Goal: Communication & Community: Ask a question

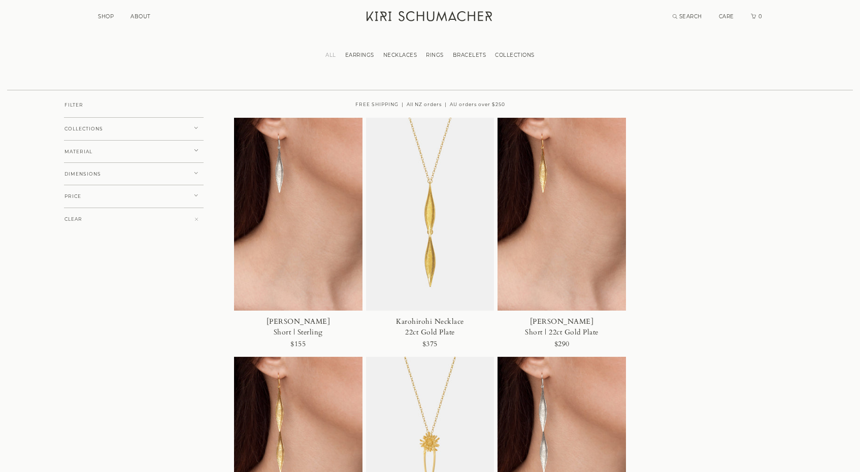
click at [106, 15] on link "SHOP" at bounding box center [106, 16] width 16 height 7
click at [146, 17] on link "ABOUT" at bounding box center [140, 16] width 20 height 7
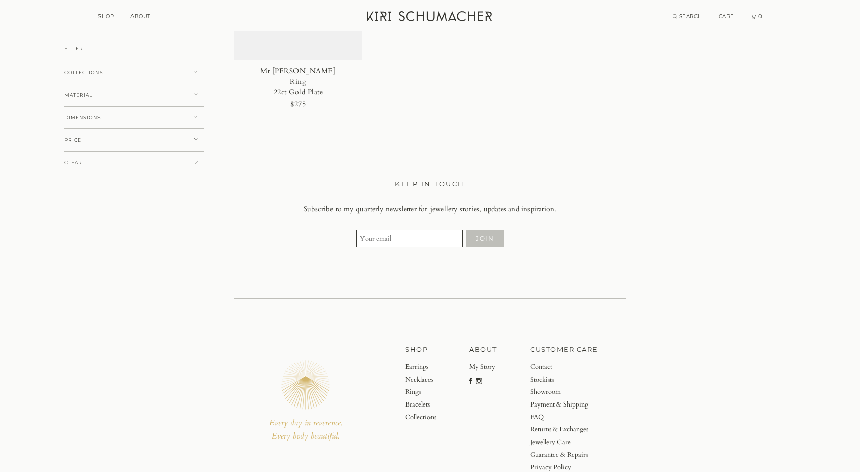
scroll to position [4306, 0]
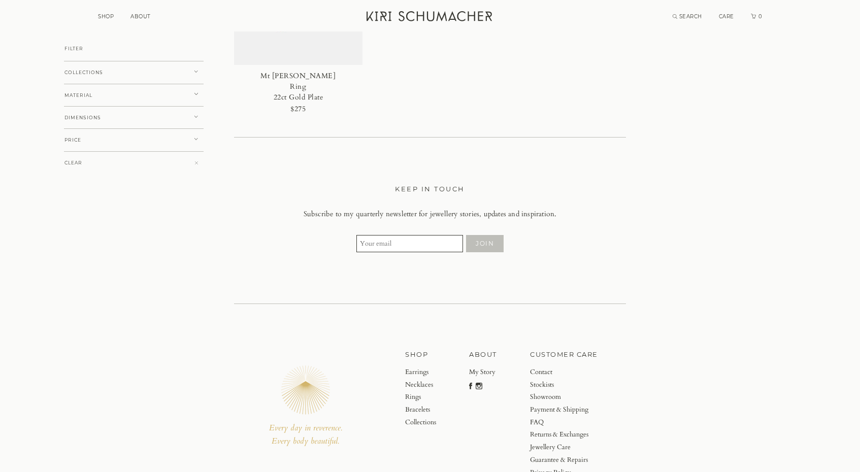
click at [454, 241] on input "Your email" at bounding box center [409, 243] width 107 height 17
click at [498, 288] on section "KEEP IN TOUCH Subscribe to my quarterly newsletter for jewellery stories, updat…" at bounding box center [430, 220] width 860 height 167
click at [382, 242] on input "Your email" at bounding box center [409, 243] width 107 height 17
type input "[EMAIL_ADDRESS][DOMAIN_NAME]"
click at [478, 238] on button "JOIN" at bounding box center [485, 243] width 38 height 17
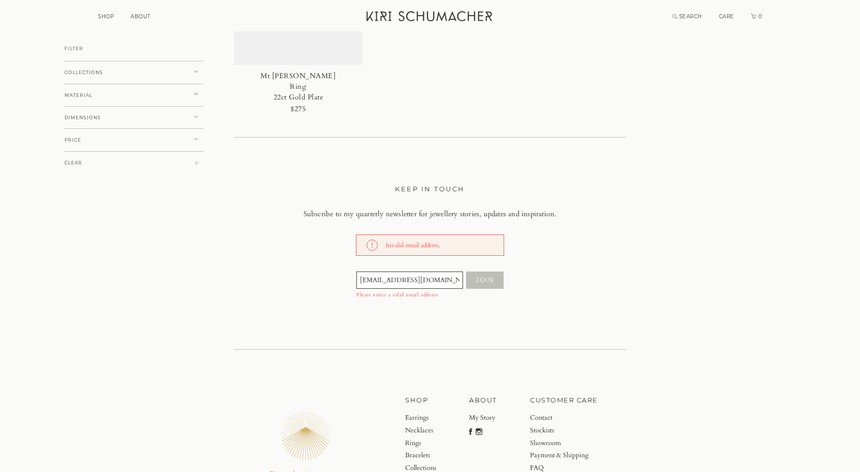
click at [465, 292] on label "Please enter a valid email address" at bounding box center [429, 295] width 147 height 6
drag, startPoint x: 424, startPoint y: 272, endPoint x: 323, endPoint y: 266, distance: 101.1
click at [323, 271] on div "zwannia@yahoo.es JOIN" at bounding box center [430, 280] width 372 height 18
click at [456, 273] on input "Your email" at bounding box center [409, 280] width 107 height 17
click at [588, 217] on div "KEEP IN TOUCH Subscribe to my quarterly newsletter for jewellery stories, updat…" at bounding box center [430, 240] width 392 height 115
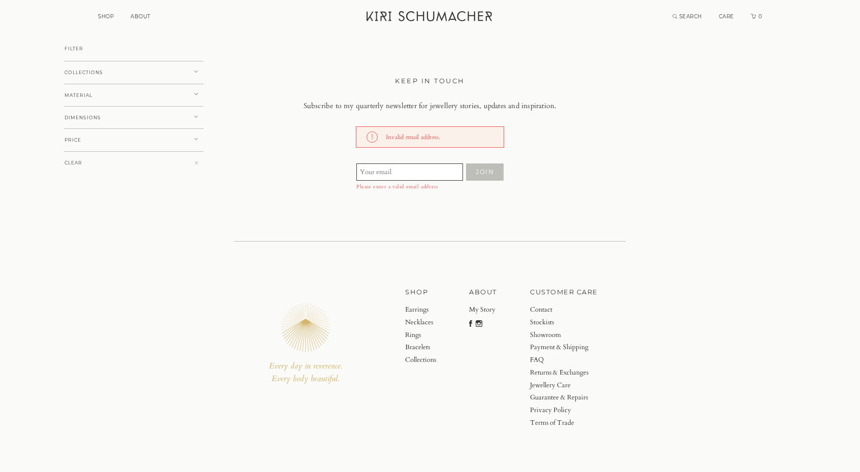
scroll to position [4414, 0]
click at [546, 305] on link "Contact" at bounding box center [564, 310] width 68 height 13
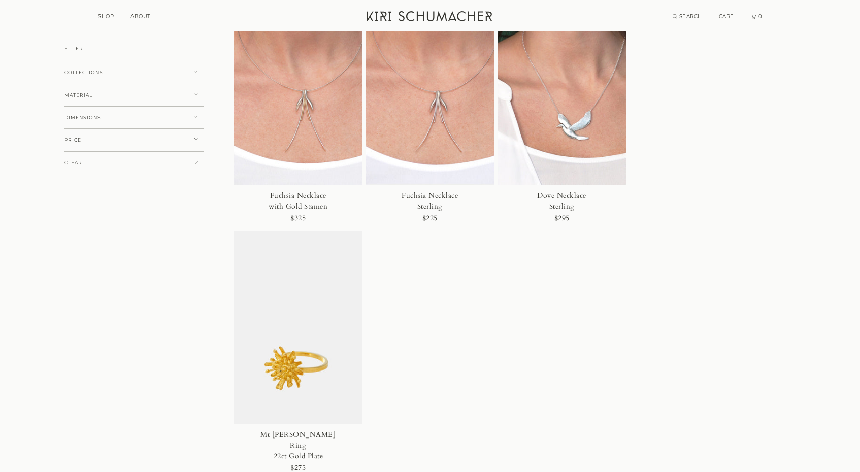
scroll to position [3940, 0]
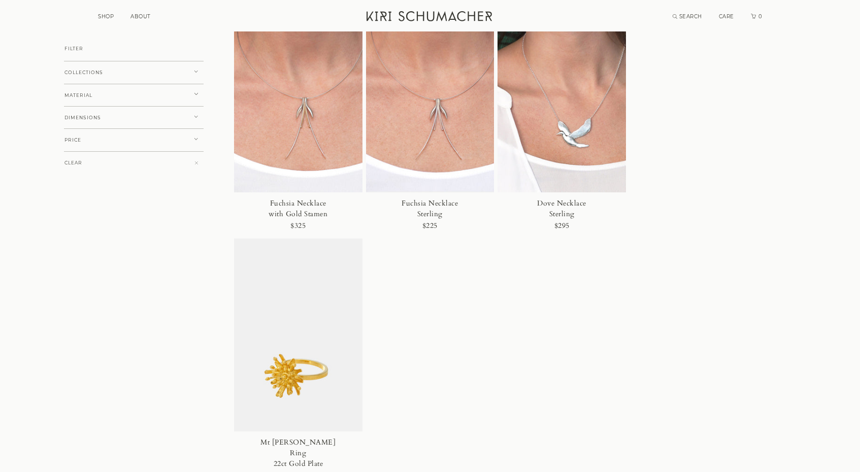
click at [142, 75] on button "COLLECTIONS" at bounding box center [134, 72] width 140 height 23
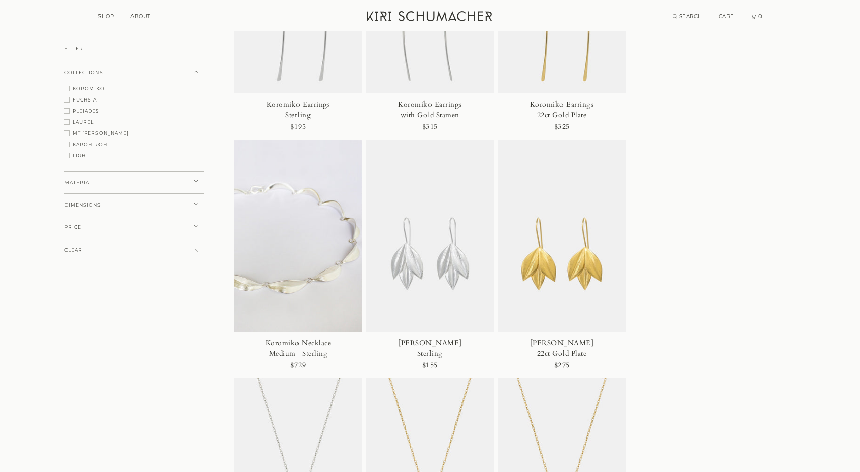
scroll to position [1650, 0]
drag, startPoint x: 531, startPoint y: 340, endPoint x: 552, endPoint y: 342, distance: 20.9
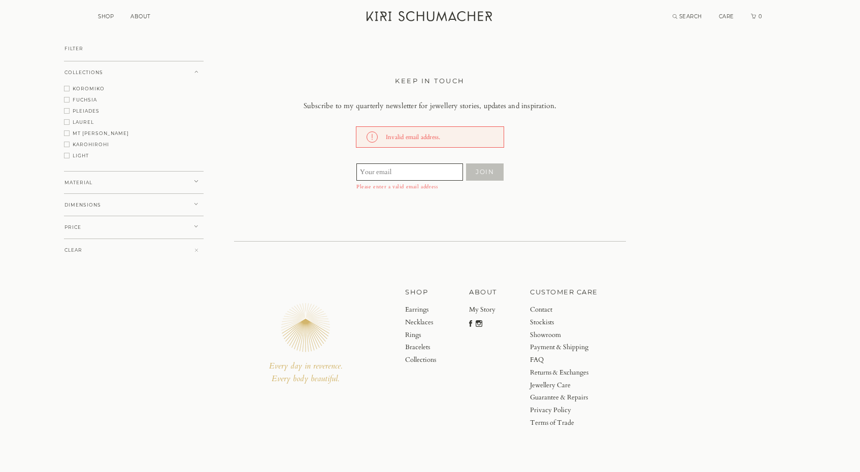
scroll to position [4414, 0]
click at [539, 307] on link "Contact" at bounding box center [564, 310] width 68 height 13
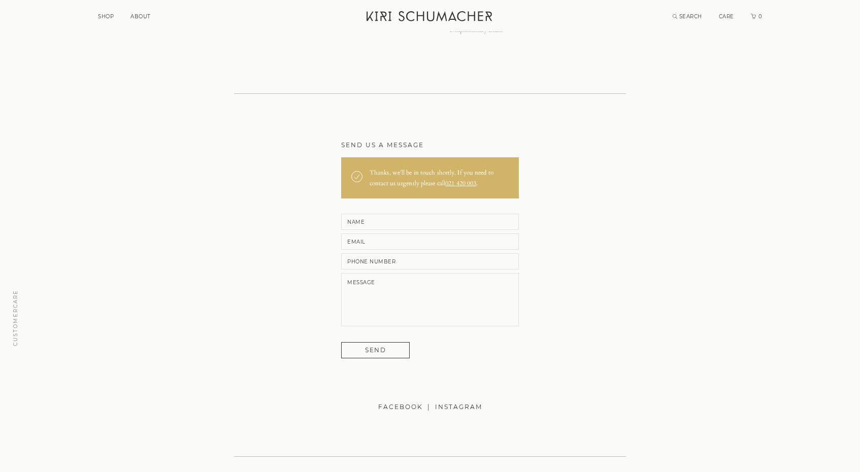
scroll to position [414, 0]
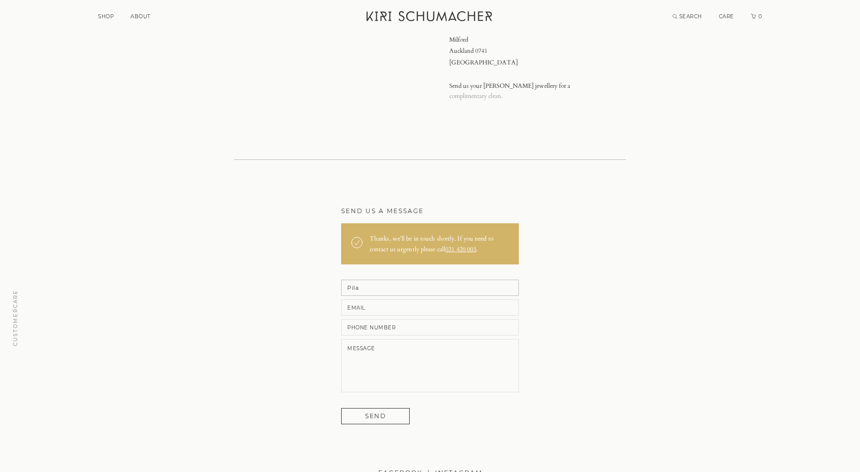
type input "[PERSON_NAME]"
type input "0275401230"
click at [395, 351] on textarea at bounding box center [430, 365] width 178 height 53
click at [394, 359] on textarea "Kia ora Kiri; Mi partner both for me" at bounding box center [430, 365] width 178 height 53
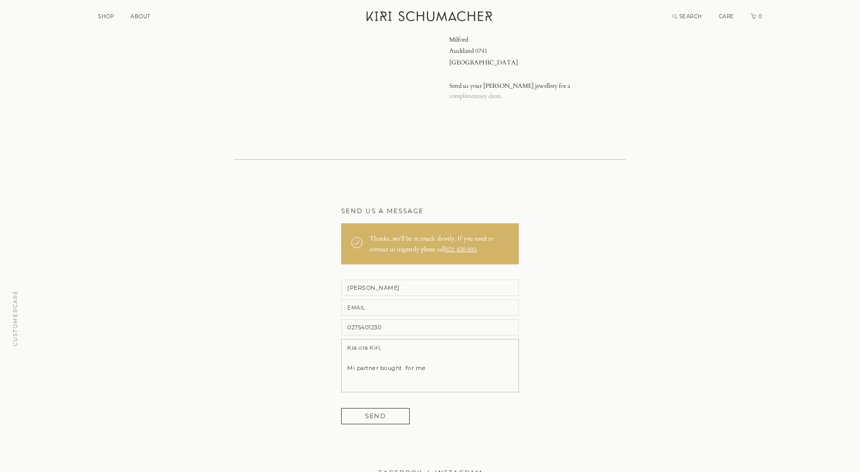
click at [440, 358] on textarea "Kia ora Kiri; Mi partner bought for me" at bounding box center [430, 365] width 178 height 53
click at [377, 380] on textarea "Kia ora Kiri; Mi partner bought for me a pair of Athena earrings gold a while a…" at bounding box center [430, 365] width 178 height 53
click at [443, 380] on textarea "Kia ora Kiri; Mi partner bought for me a pair of Athena earrings gold a while a…" at bounding box center [430, 365] width 178 height 53
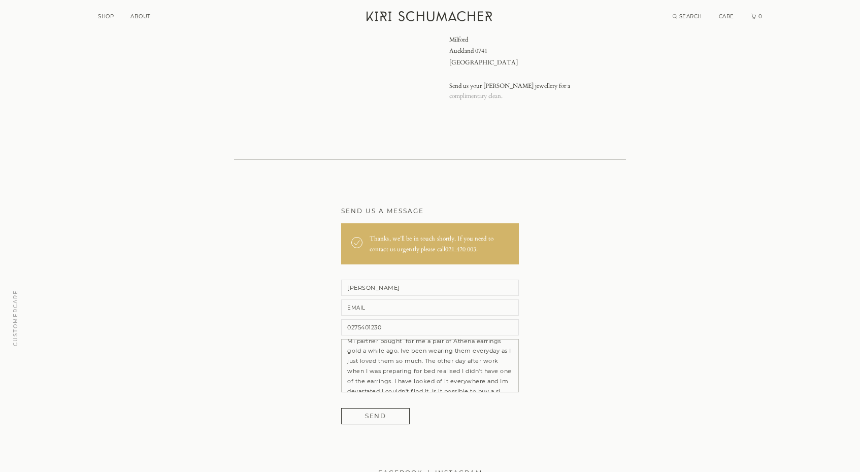
scroll to position [42, 0]
type textarea "Kia ora Kiri; Mi partner bought for me a pair of Athena earrings gold a while a…"
type input "[EMAIL_ADDRESS][DOMAIN_NAME]"
click at [381, 410] on input "send" at bounding box center [375, 416] width 69 height 16
